Goal: Check status: Check status

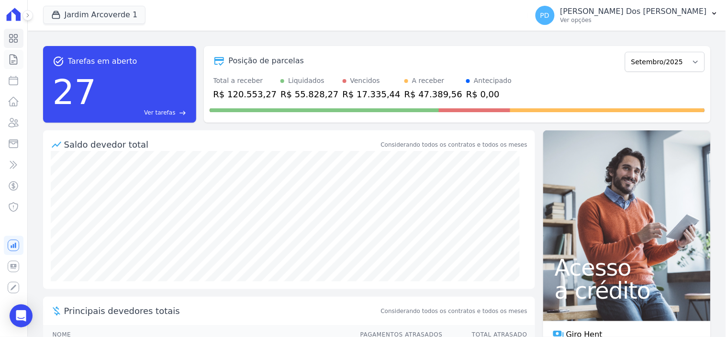
click at [15, 60] on icon at bounding box center [13, 60] width 7 height 10
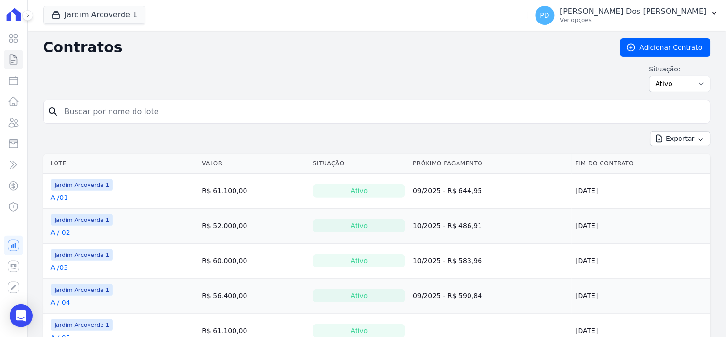
click at [204, 115] on input "search" at bounding box center [383, 111] width 648 height 19
type input "e / 05"
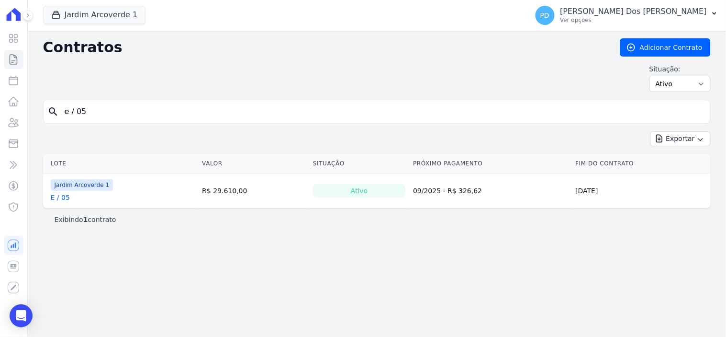
click at [62, 200] on link "E / 05" at bounding box center [60, 197] width 19 height 10
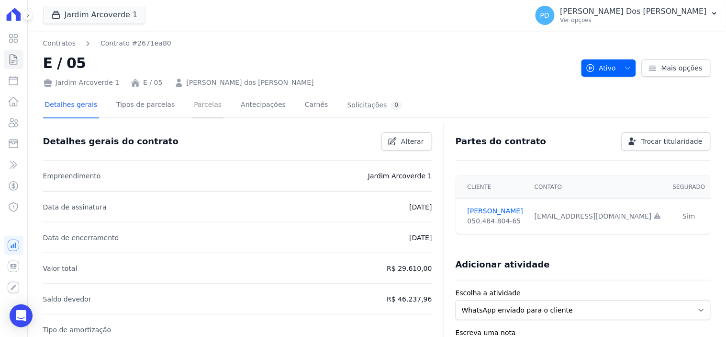
click at [194, 102] on link "Parcelas" at bounding box center [208, 105] width 32 height 25
click at [89, 11] on button "Jardim Arcoverde 1" at bounding box center [94, 15] width 103 height 18
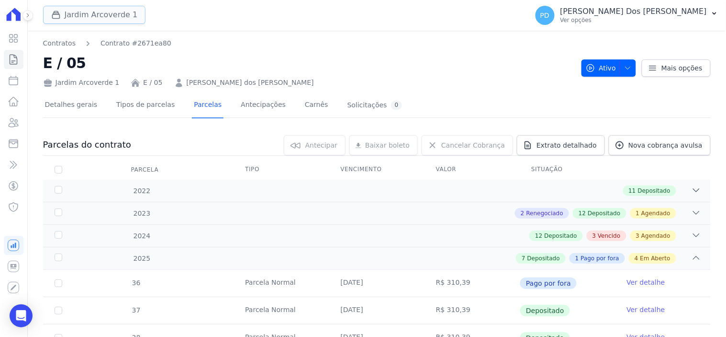
click at [85, 13] on button "Jardim Arcoverde 1" at bounding box center [94, 15] width 103 height 18
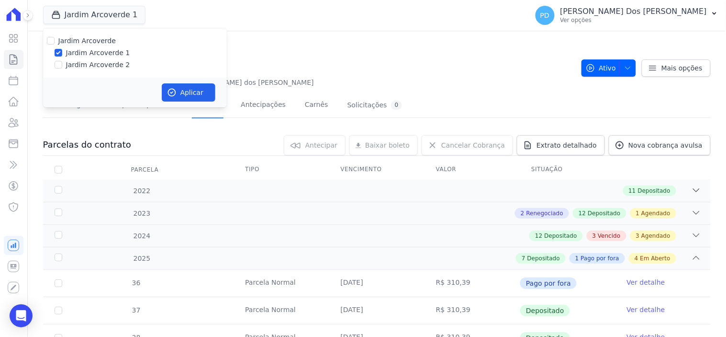
click at [83, 61] on label "Jardim Arcoverde 2" at bounding box center [98, 65] width 64 height 10
click at [62, 61] on input "Jardim Arcoverde 2" at bounding box center [59, 65] width 8 height 8
checkbox input "true"
click at [187, 88] on button "Aplicar" at bounding box center [189, 92] width 54 height 18
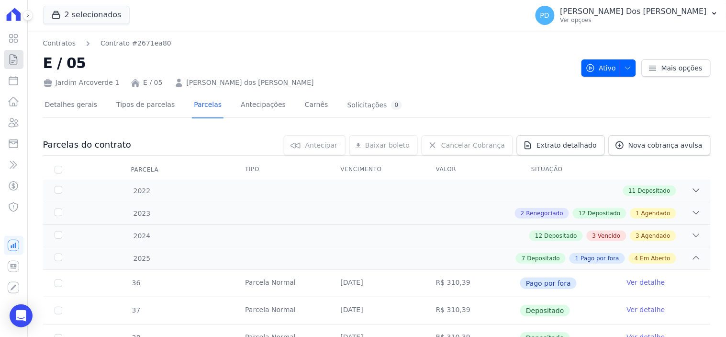
click at [13, 62] on icon at bounding box center [13, 60] width 7 height 10
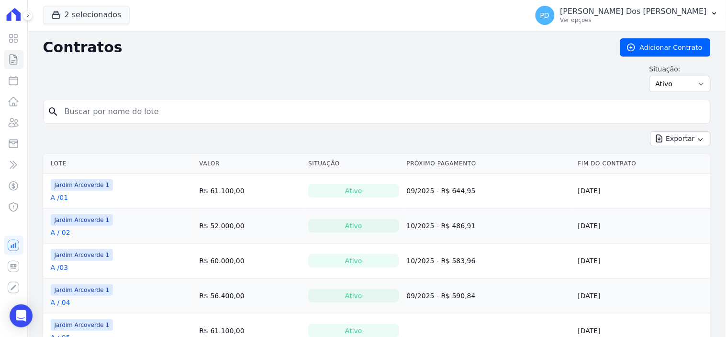
click at [101, 109] on input "search" at bounding box center [383, 111] width 648 height 19
type input "e / 05"
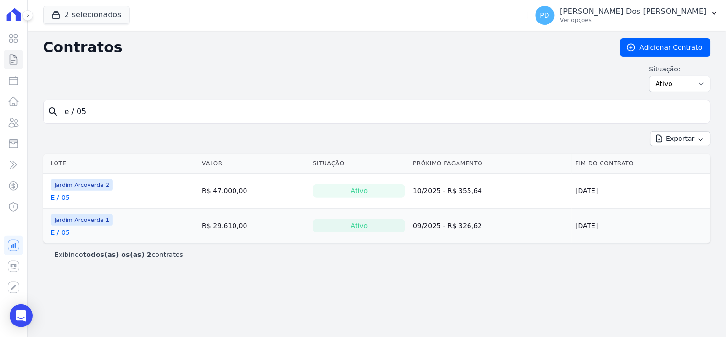
click at [64, 198] on link "E / 05" at bounding box center [60, 197] width 19 height 10
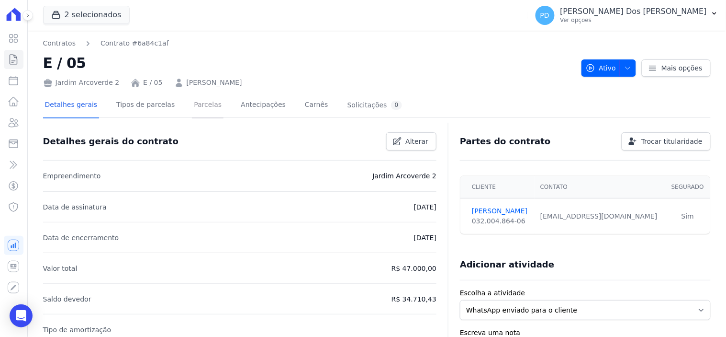
click at [192, 108] on link "Parcelas" at bounding box center [208, 105] width 32 height 25
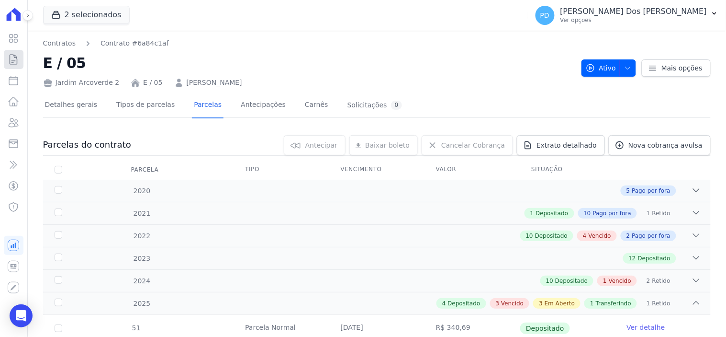
click at [11, 59] on icon at bounding box center [13, 59] width 11 height 11
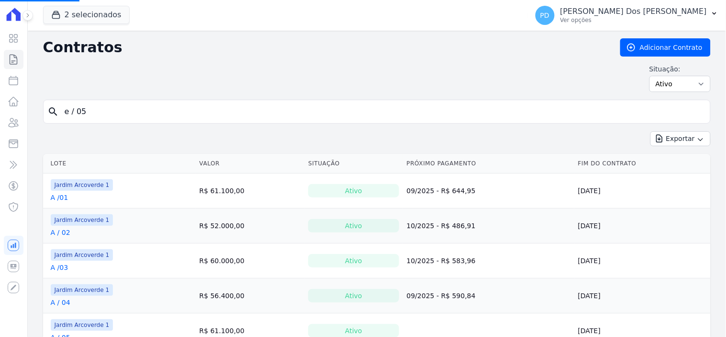
click at [93, 111] on input "e / 05" at bounding box center [383, 111] width 648 height 19
click at [93, 111] on input "search" at bounding box center [383, 111] width 648 height 19
type input "g / 11"
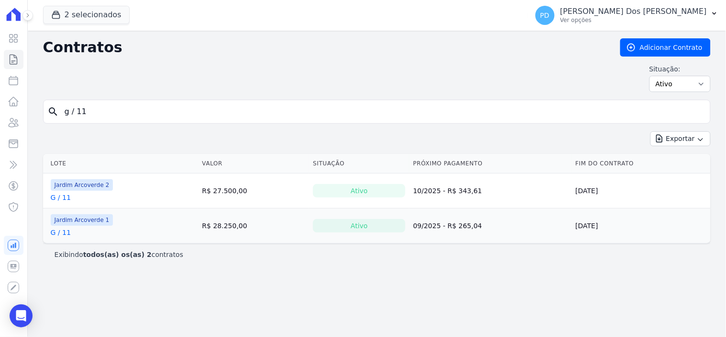
click at [61, 197] on link "G / 11" at bounding box center [61, 197] width 20 height 10
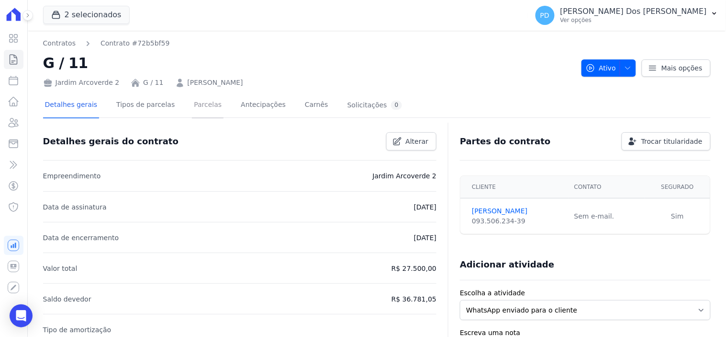
click at [202, 104] on link "Parcelas" at bounding box center [208, 105] width 32 height 25
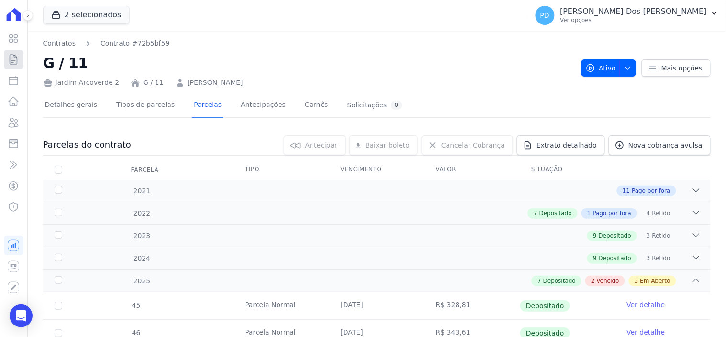
click at [13, 56] on icon at bounding box center [13, 59] width 11 height 11
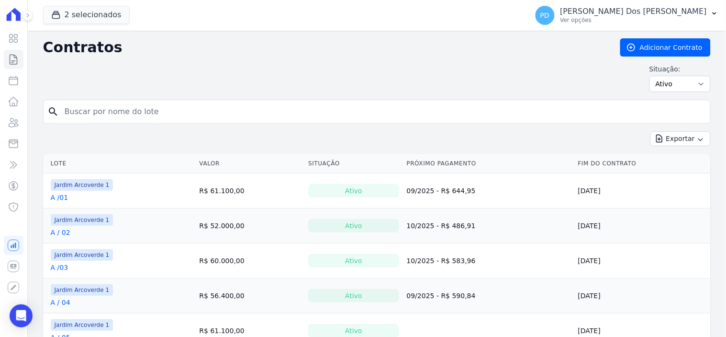
click at [152, 114] on input "search" at bounding box center [383, 111] width 648 height 19
type input "C / 12"
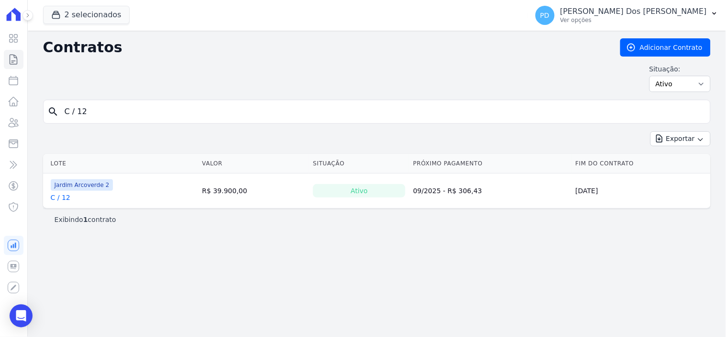
click at [64, 197] on link "C / 12" at bounding box center [61, 197] width 20 height 10
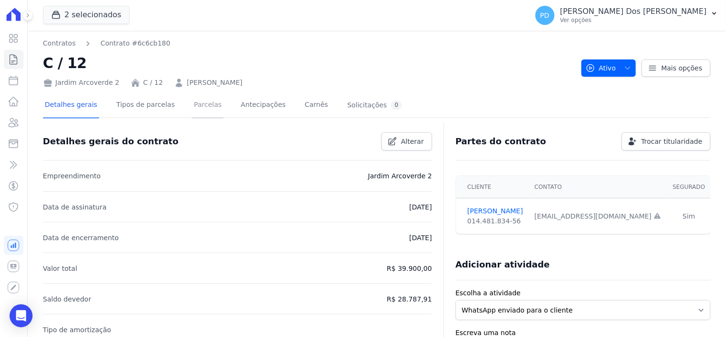
click at [192, 101] on link "Parcelas" at bounding box center [208, 105] width 32 height 25
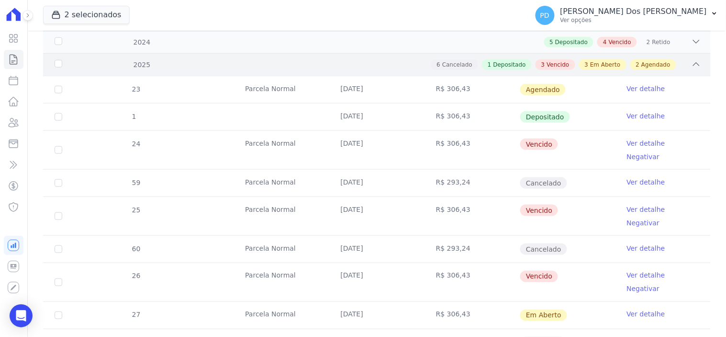
scroll to position [266, 0]
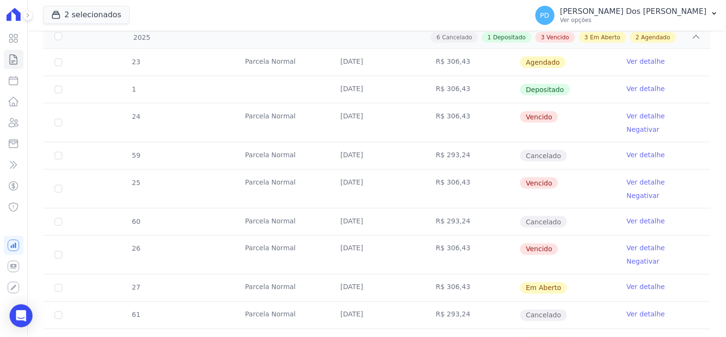
click at [631, 85] on link "Ver detalhe" at bounding box center [646, 89] width 38 height 10
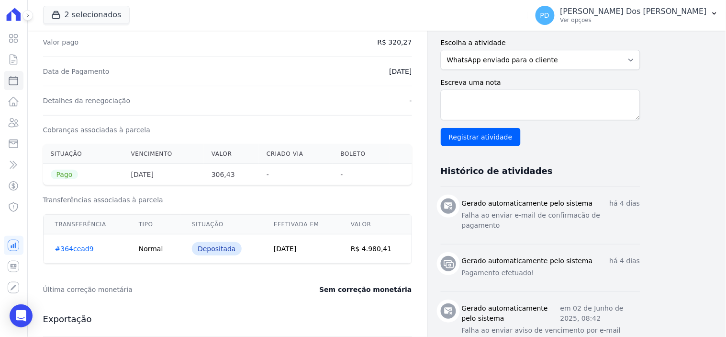
scroll to position [266, 0]
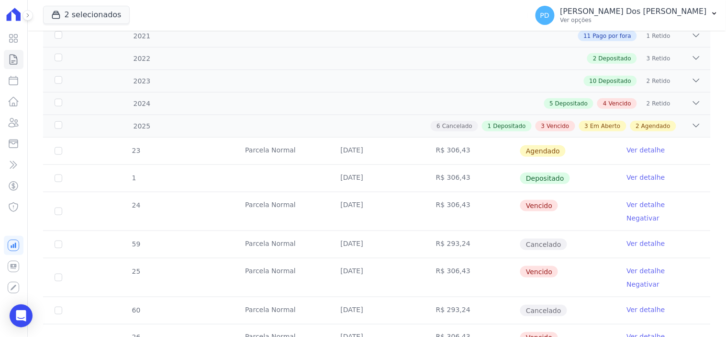
scroll to position [319, 0]
